Goal: Check status: Check status

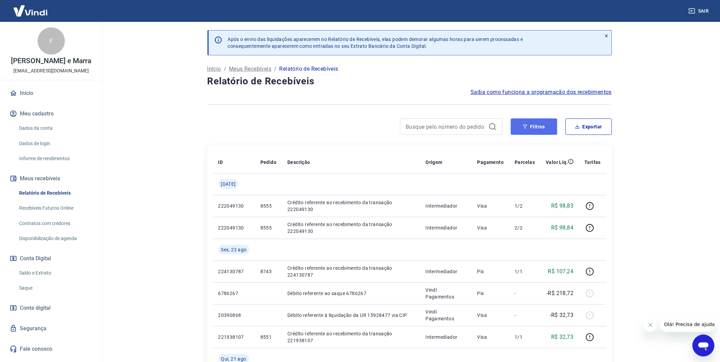
click at [549, 123] on button "Filtros" at bounding box center [534, 127] width 46 height 16
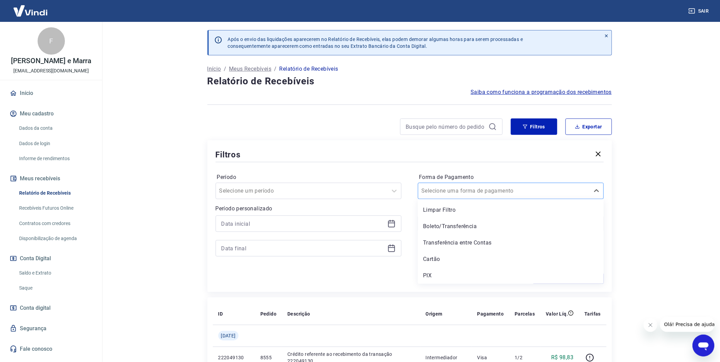
click at [477, 193] on input "Forma de Pagamento" at bounding box center [456, 191] width 69 height 8
click at [465, 280] on div "PIX" at bounding box center [511, 276] width 186 height 14
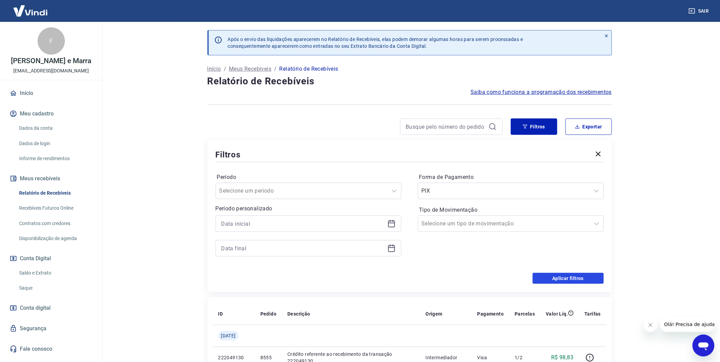
click at [555, 280] on button "Aplicar filtros" at bounding box center [568, 278] width 71 height 11
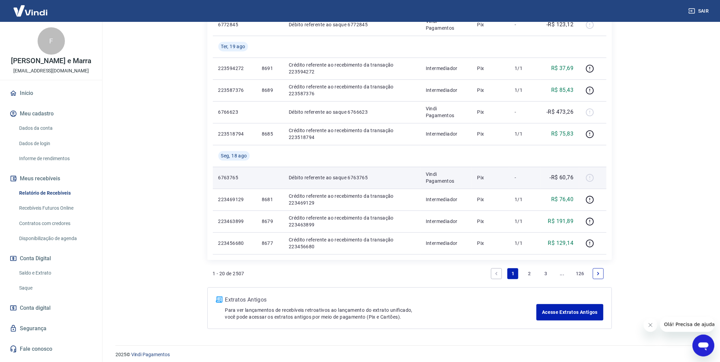
scroll to position [470, 0]
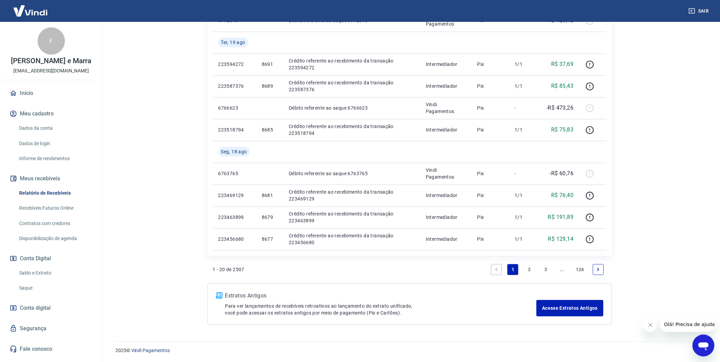
click at [595, 269] on link "Next page" at bounding box center [598, 269] width 11 height 11
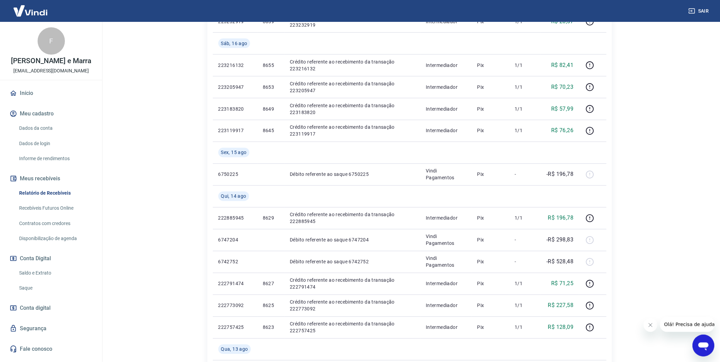
scroll to position [456, 0]
